Goal: Information Seeking & Learning: Learn about a topic

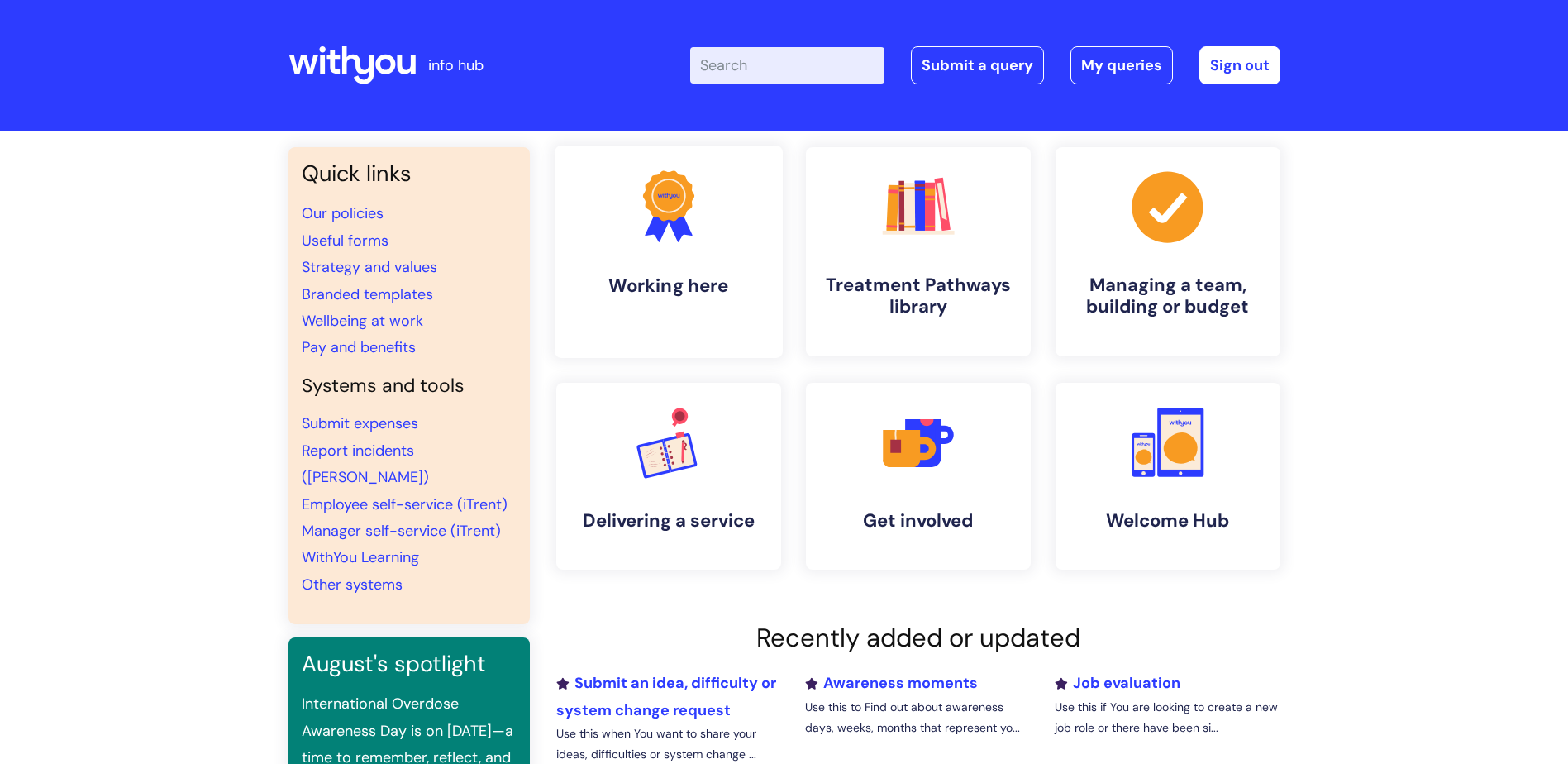
click at [696, 240] on icon ".cls-1{fill:#f89b22;}.cls-1,.cls-2,.cls-3{stroke-width:0px;}.cls-2{fill:#2d3cff…" at bounding box center [668, 206] width 82 height 82
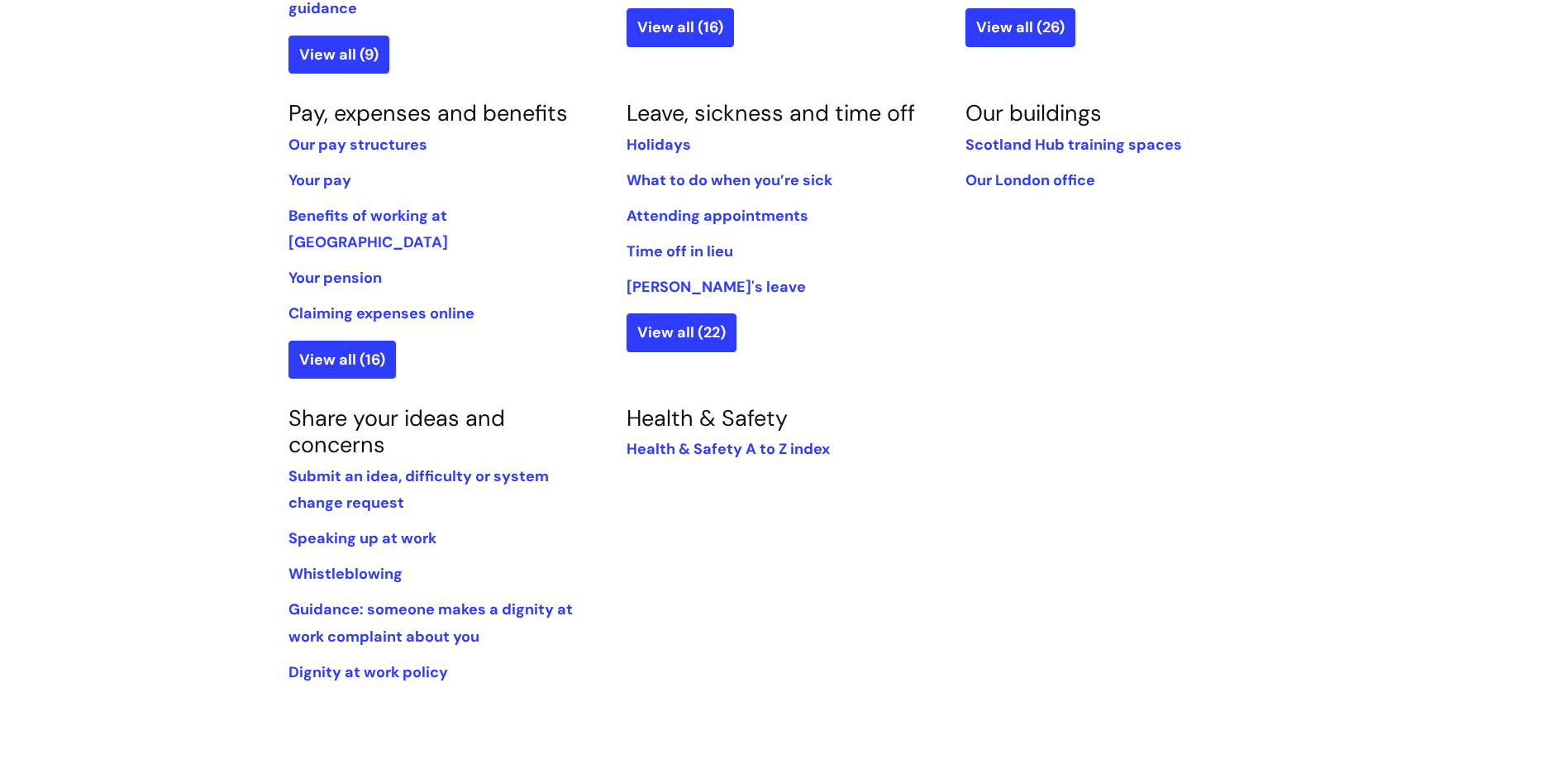
scroll to position [662, 0]
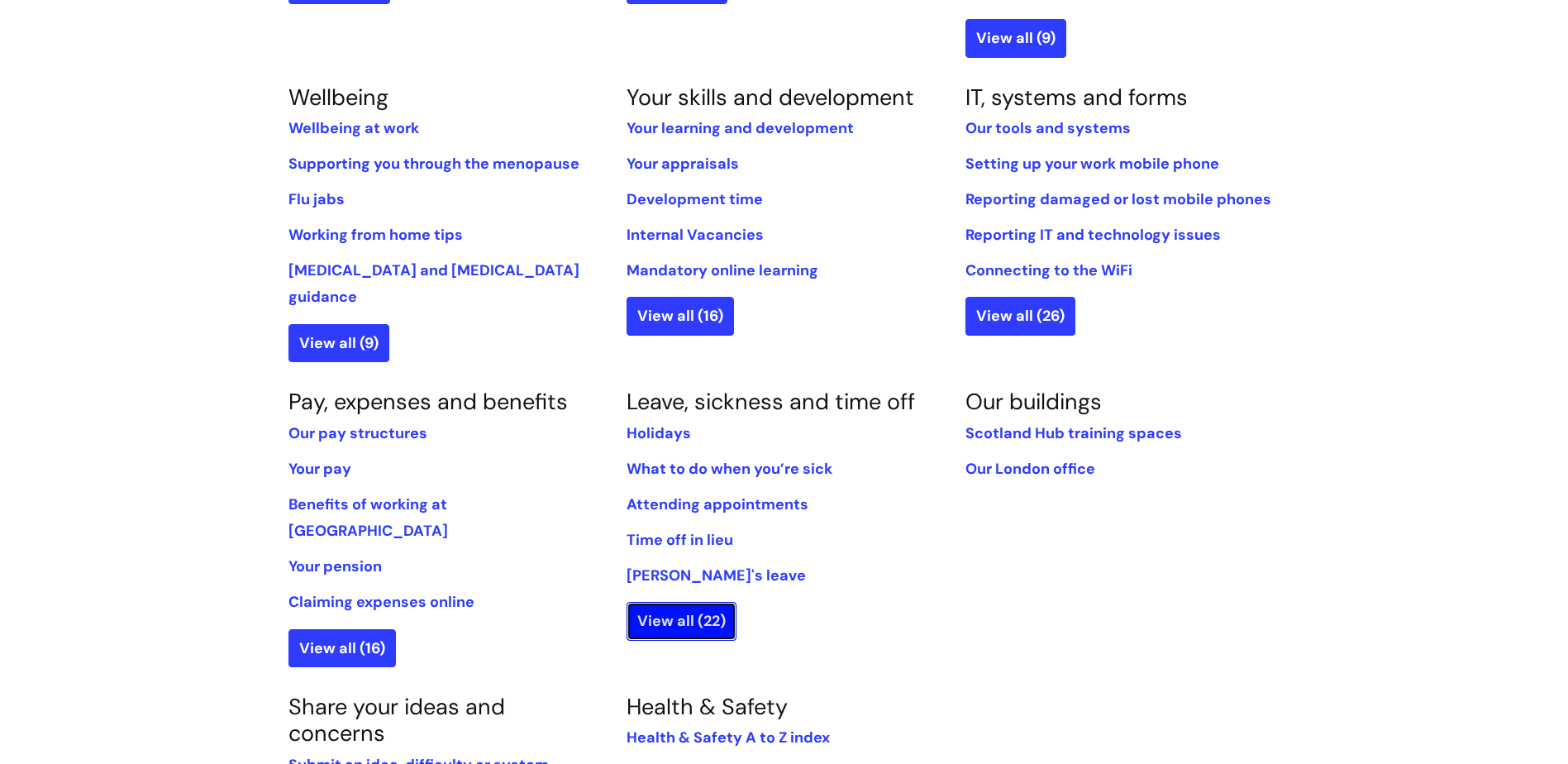
click at [706, 602] on link "View all (22)" at bounding box center [681, 620] width 109 height 38
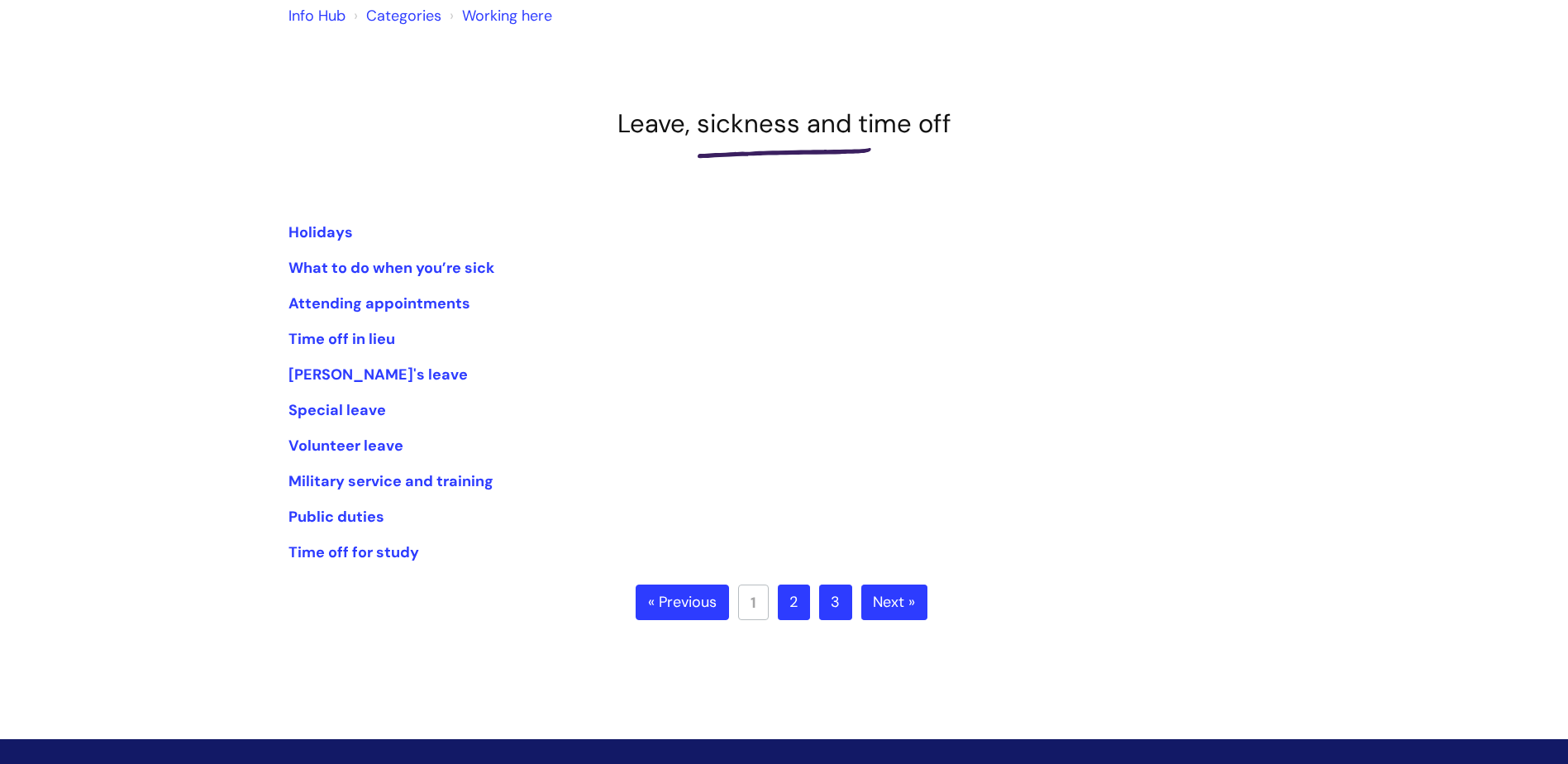
scroll to position [165, 0]
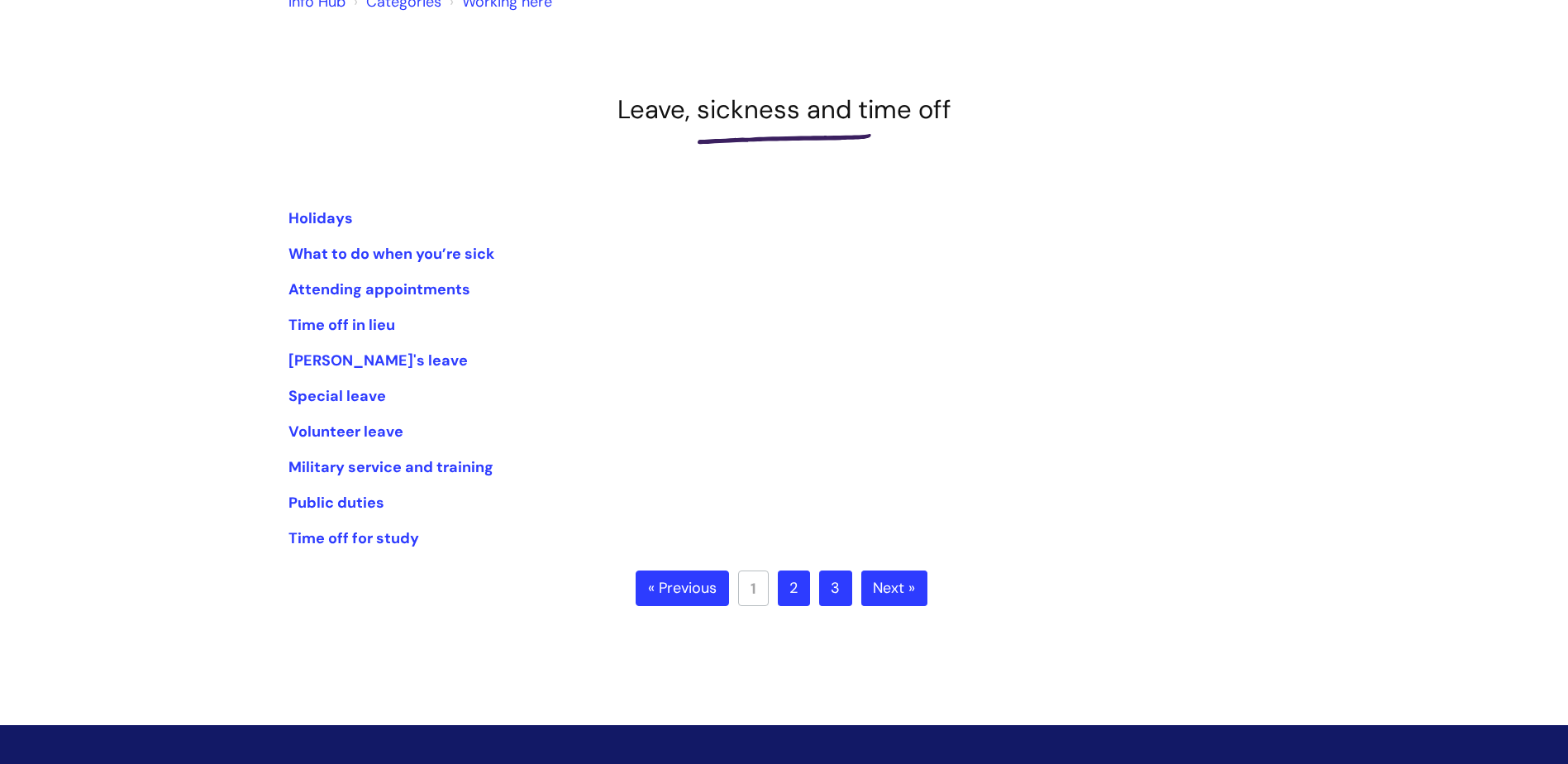
click at [894, 591] on link "Next »" at bounding box center [894, 588] width 66 height 37
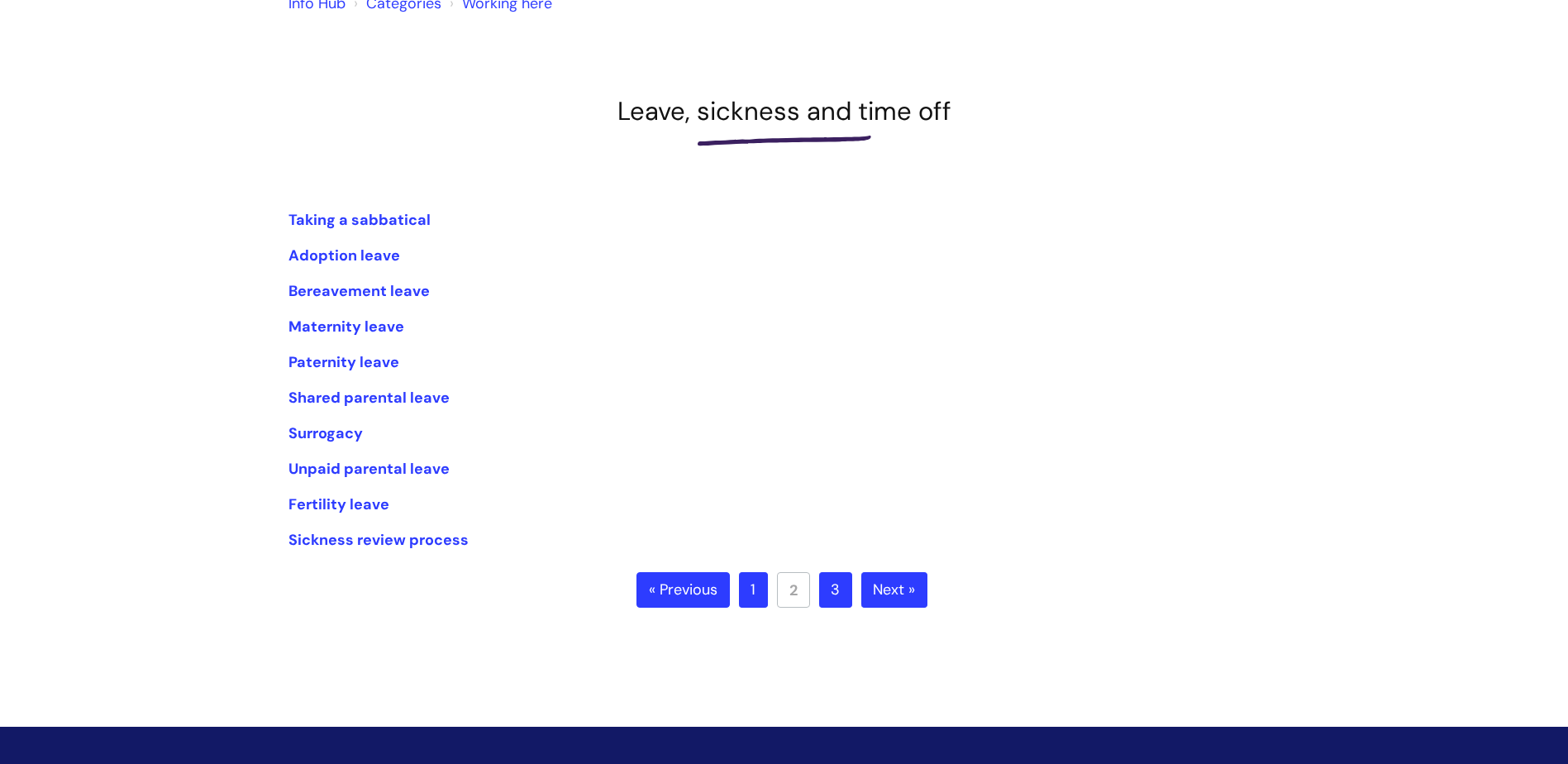
scroll to position [165, 0]
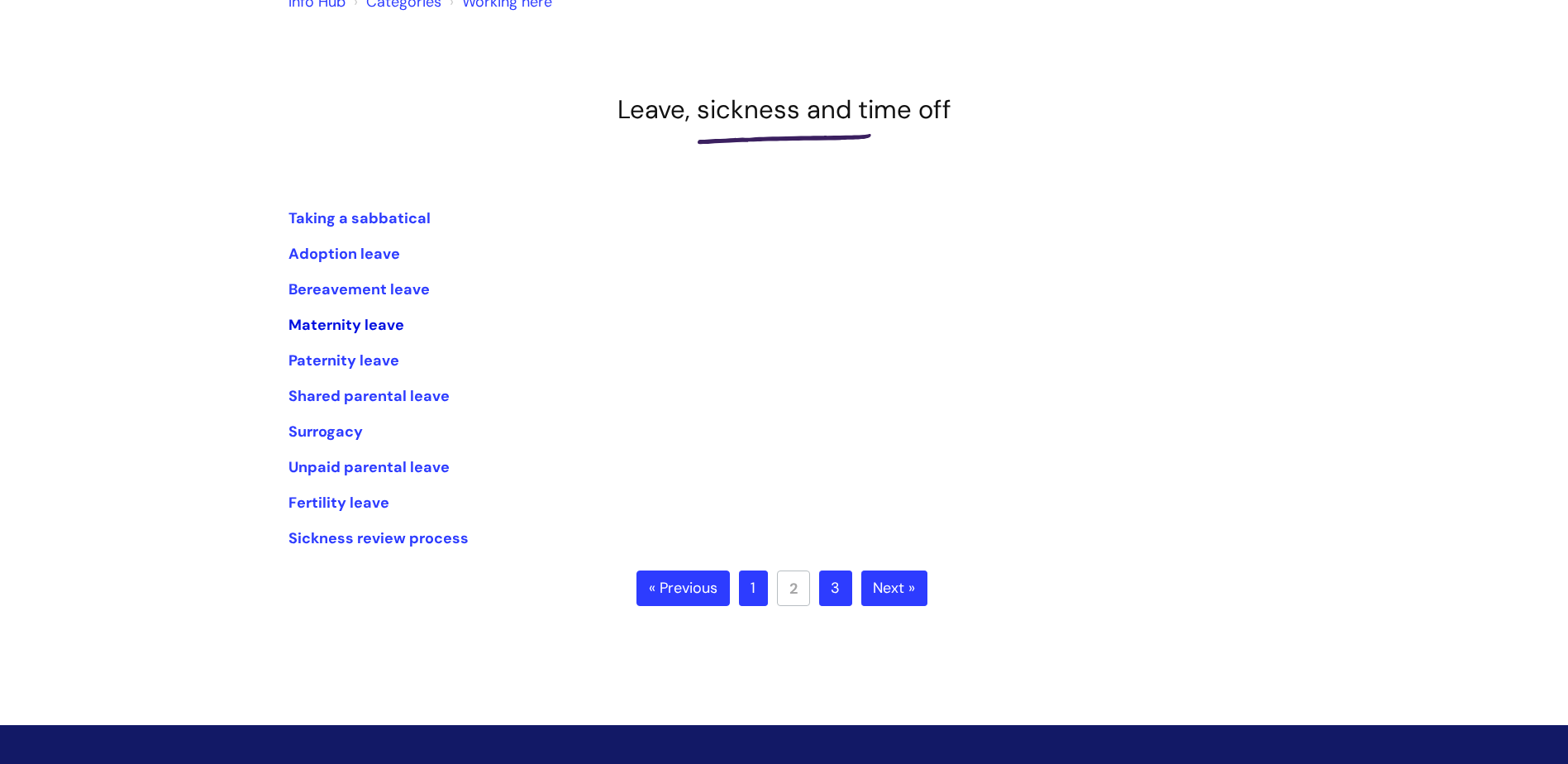
click at [336, 331] on link "Maternity leave" at bounding box center [346, 325] width 116 height 20
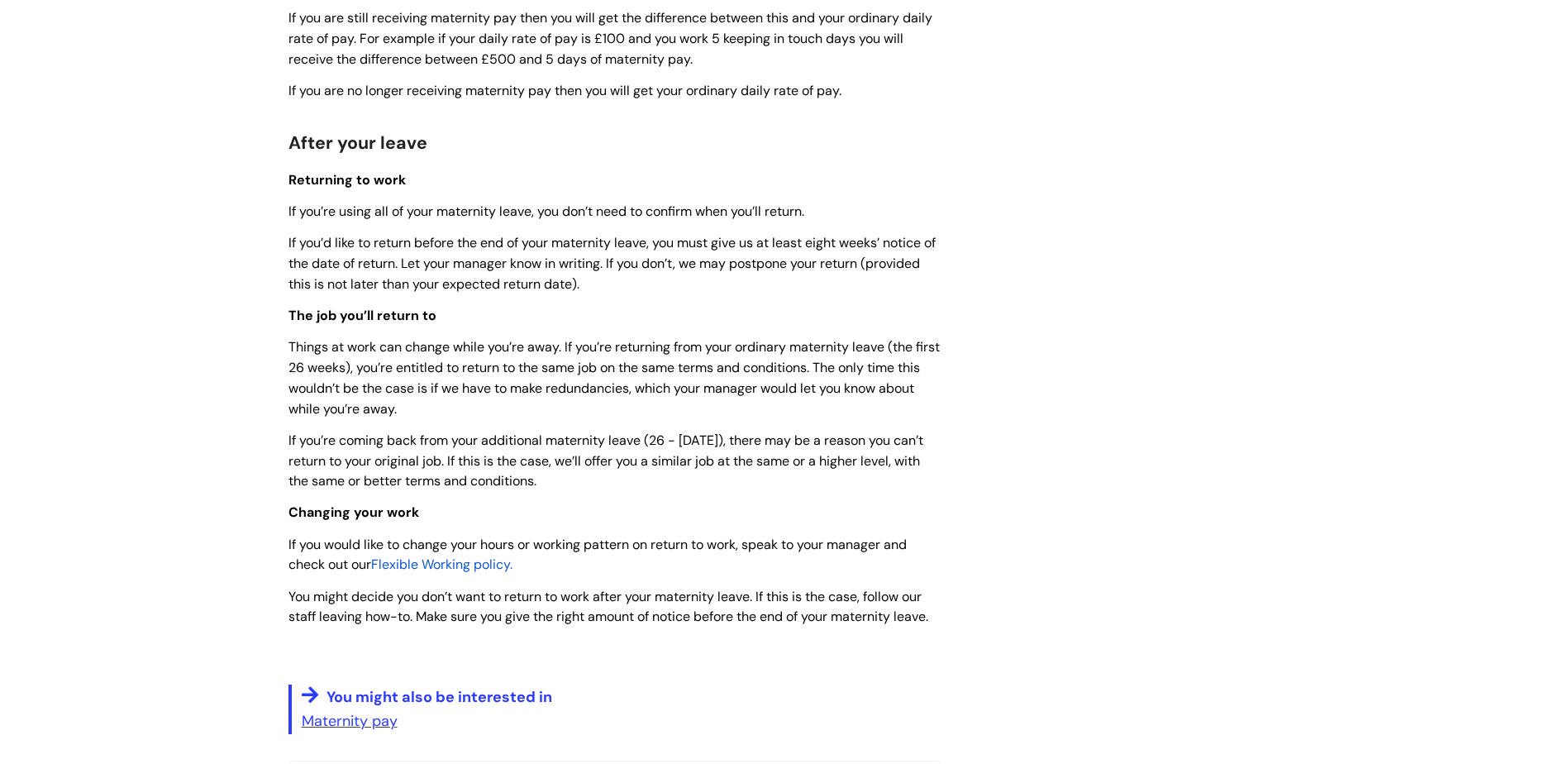
scroll to position [1984, 0]
